Goal: Task Accomplishment & Management: Manage account settings

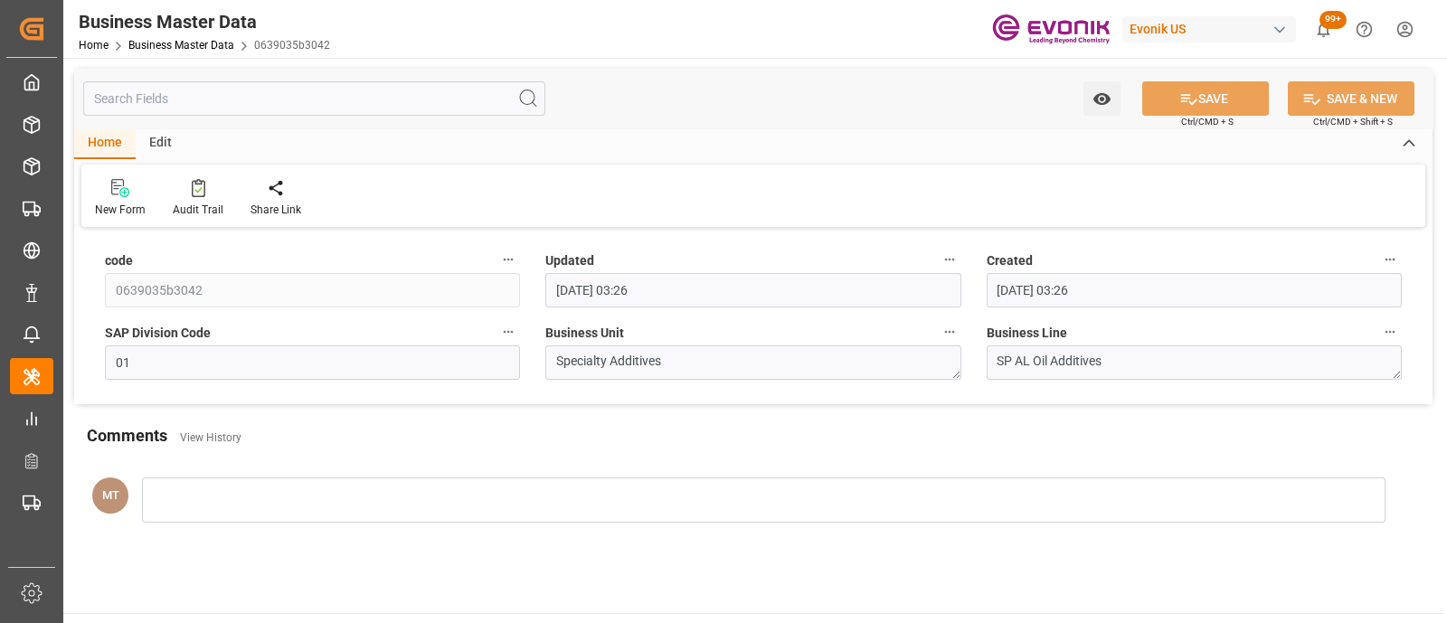
click at [1233, 17] on div "Evonik US" at bounding box center [1209, 29] width 174 height 26
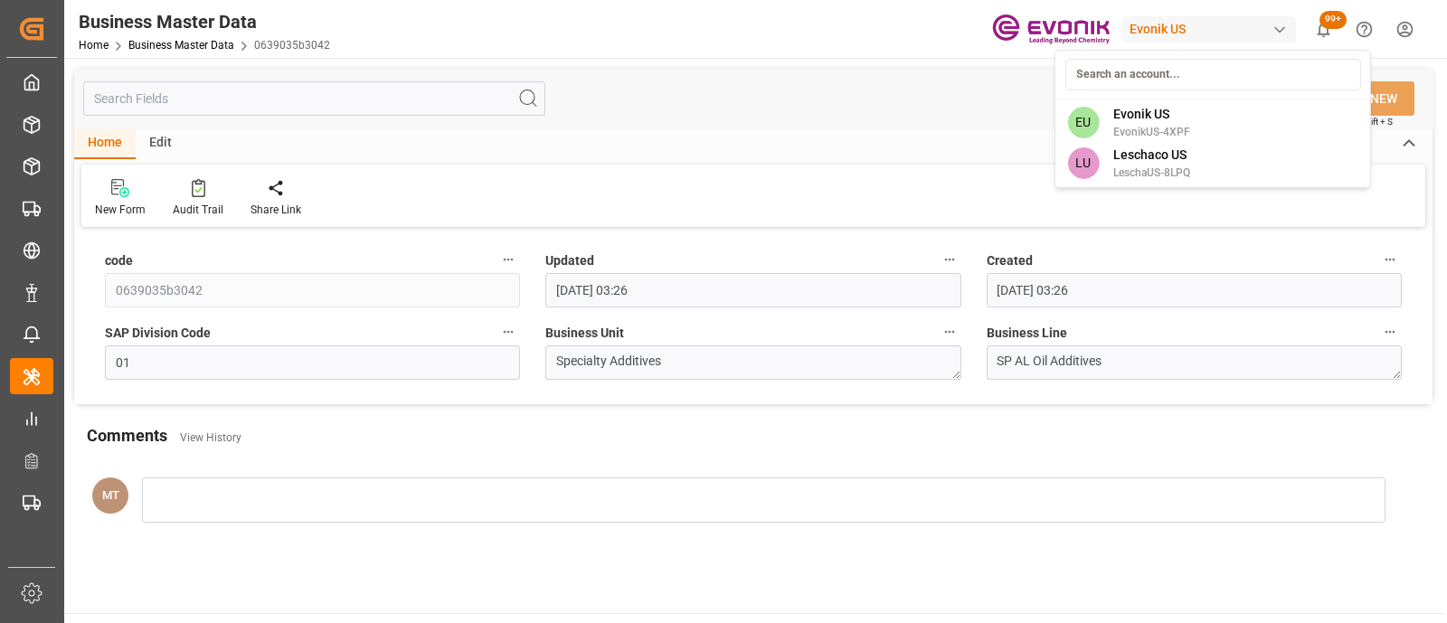
click at [1402, 36] on html "Created by potrace 1.15, written by Peter Selinger 2001-2017 Created by potrace…" at bounding box center [723, 311] width 1447 height 623
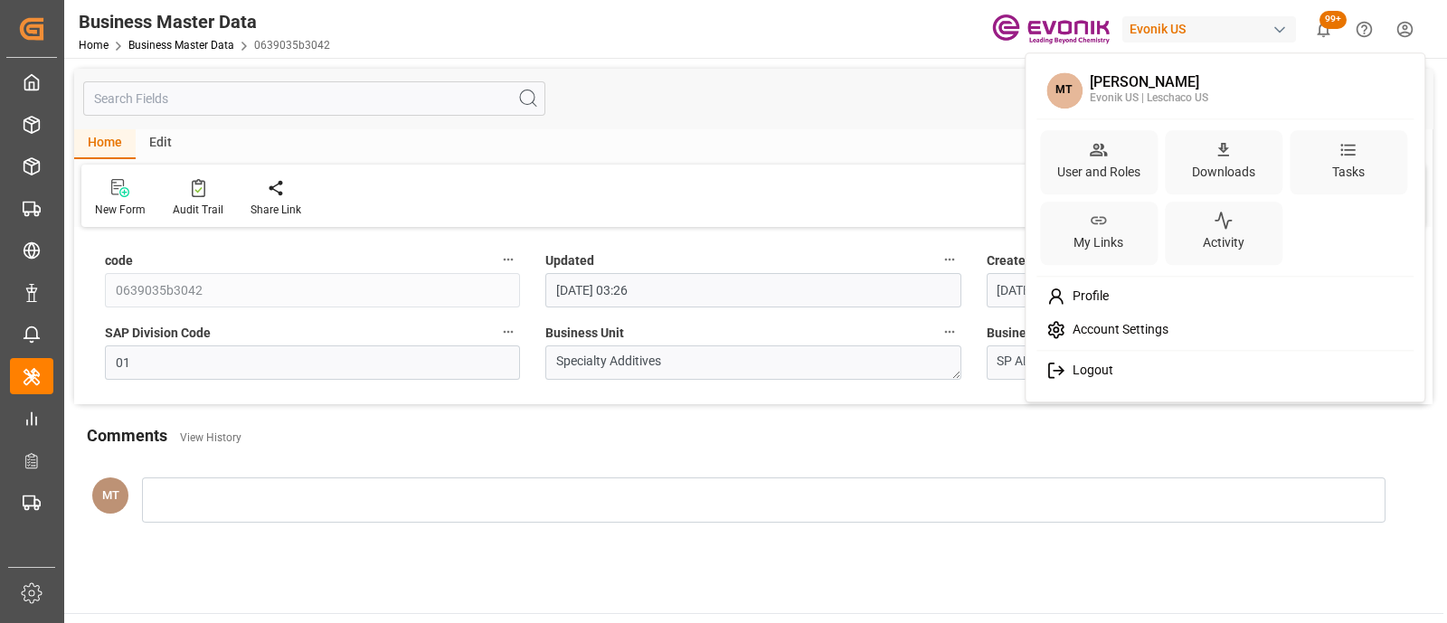
click at [1402, 36] on html "Created by potrace 1.15, written by Peter Selinger 2001-2017 Created by potrace…" at bounding box center [723, 311] width 1447 height 623
click at [1172, 360] on div "Logout" at bounding box center [1225, 370] width 371 height 33
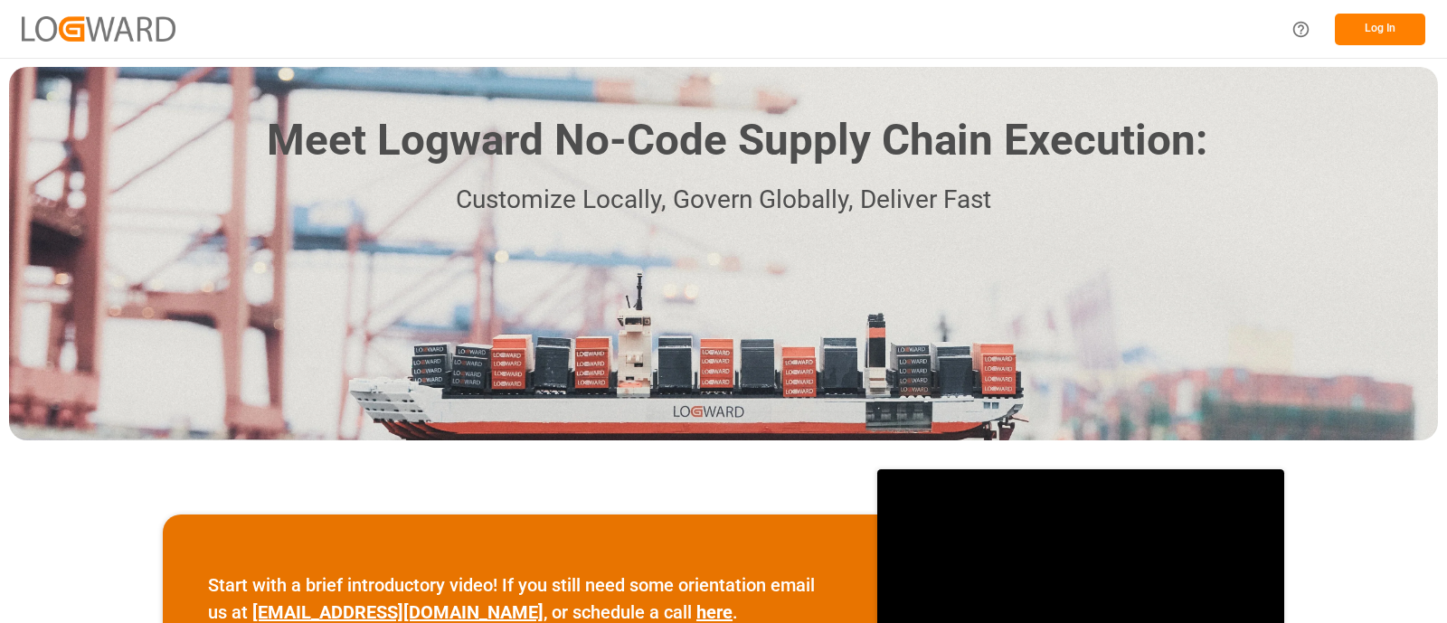
click at [1357, 33] on button "Log In" at bounding box center [1380, 30] width 90 height 32
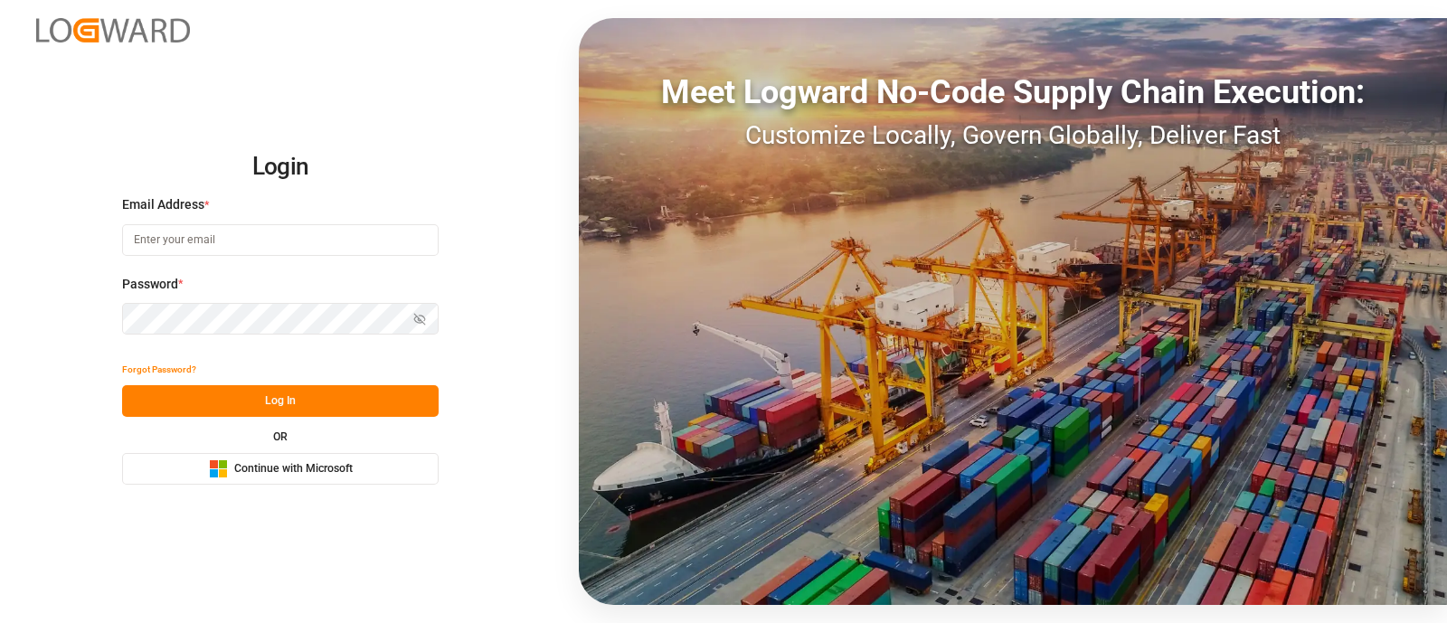
click at [393, 228] on input at bounding box center [280, 240] width 317 height 32
type input "[PERSON_NAME][EMAIL_ADDRESS][PERSON_NAME][DOMAIN_NAME]"
click at [368, 393] on button "Log In" at bounding box center [280, 401] width 317 height 32
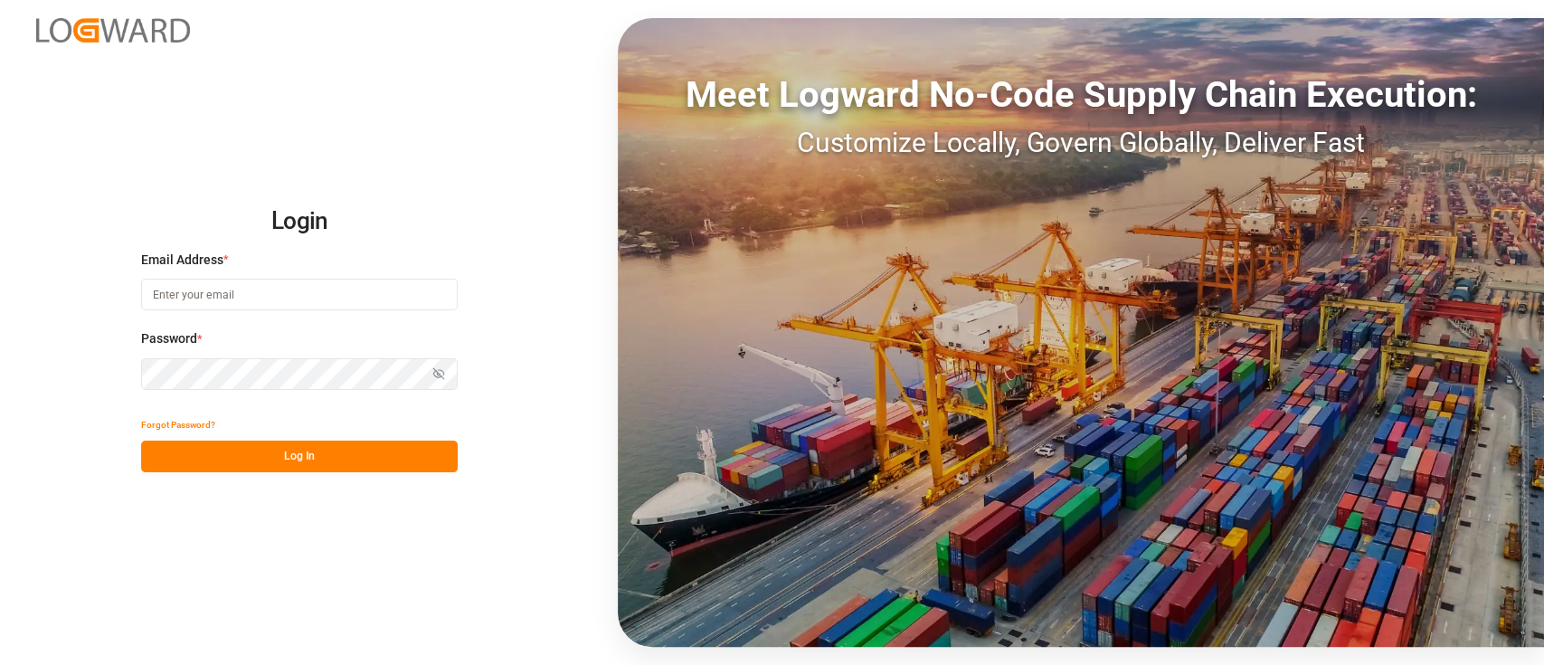
click at [340, 310] on div "Email Address *" at bounding box center [299, 290] width 317 height 80
click at [339, 294] on input at bounding box center [299, 295] width 317 height 32
type input "[PERSON_NAME][EMAIL_ADDRESS][PERSON_NAME][DOMAIN_NAME]"
click at [304, 459] on button "Log In" at bounding box center [299, 456] width 317 height 32
